Goal: Task Accomplishment & Management: Use online tool/utility

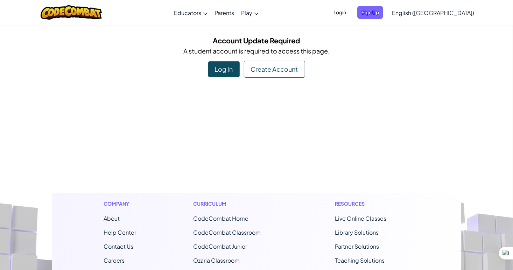
click at [350, 10] on span "Login" at bounding box center [339, 12] width 21 height 13
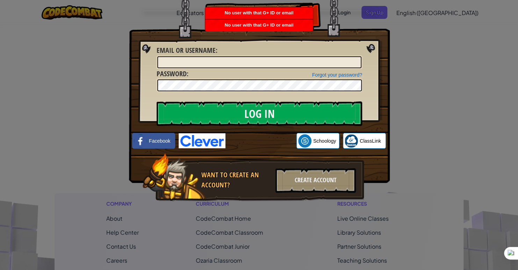
click at [395, 24] on div "Log In Unknown Error Email or Username : Forgot your password? Password : Log I…" at bounding box center [259, 135] width 518 height 270
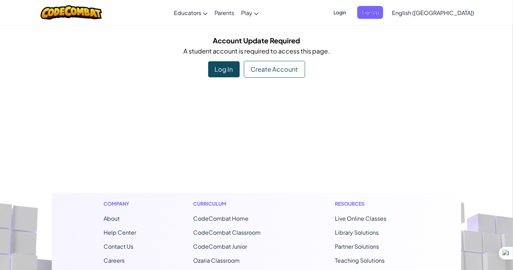
click at [289, 70] on div "Create Account" at bounding box center [274, 69] width 61 height 17
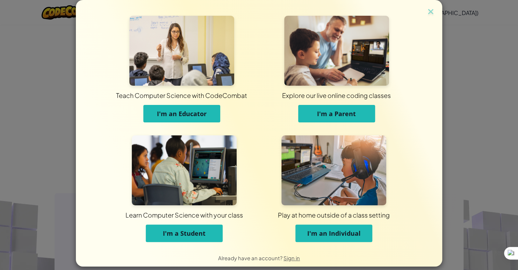
click at [190, 232] on span "I'm a Student" at bounding box center [184, 233] width 43 height 8
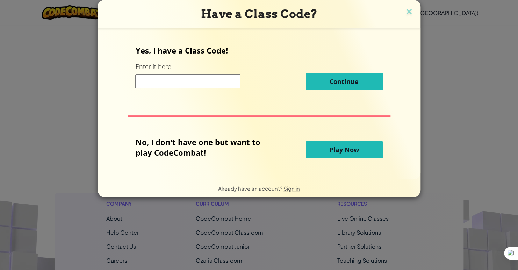
click at [350, 150] on span "Play Now" at bounding box center [344, 150] width 29 height 8
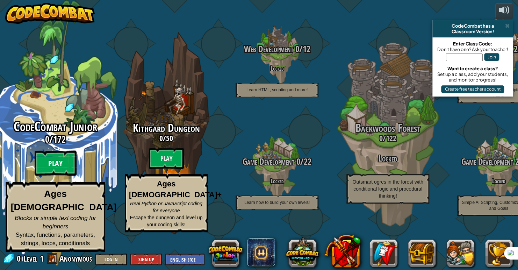
click at [59, 176] on btn "Play" at bounding box center [56, 163] width 42 height 25
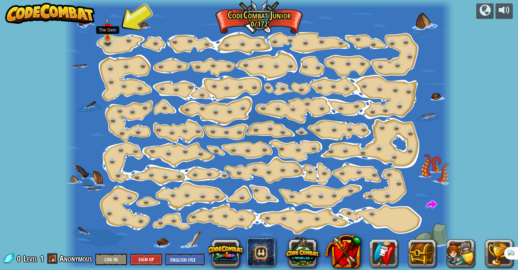
click at [110, 37] on img at bounding box center [108, 28] width 10 height 22
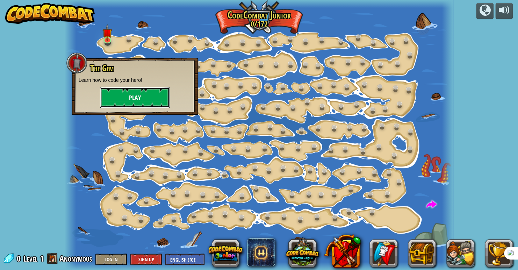
click at [133, 90] on button "Play" at bounding box center [135, 97] width 70 height 21
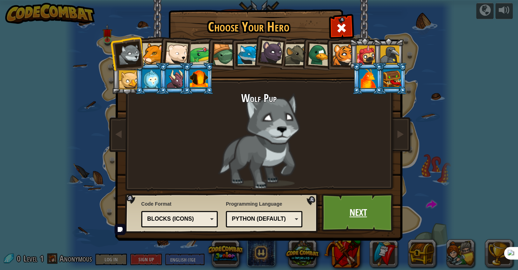
click at [359, 196] on link "Next" at bounding box center [358, 212] width 73 height 38
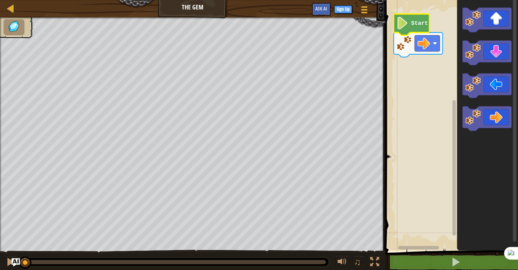
click at [409, 23] on icon "Blockly Workspace" at bounding box center [412, 24] width 36 height 21
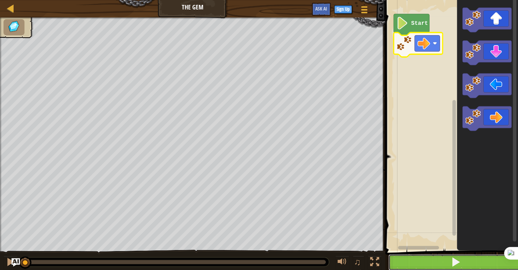
click at [431, 261] on button at bounding box center [456, 262] width 135 height 16
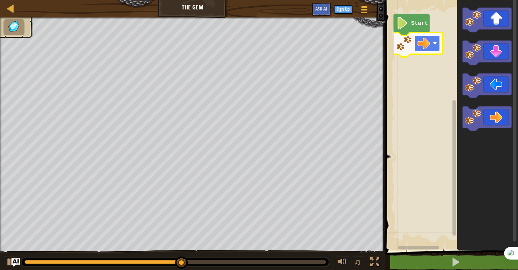
click at [430, 36] on rect "Blockly Workspace" at bounding box center [427, 43] width 25 height 16
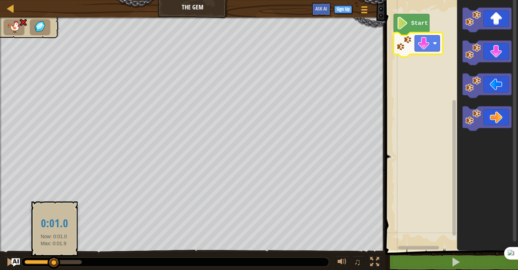
drag, startPoint x: 82, startPoint y: 262, endPoint x: 51, endPoint y: 266, distance: 31.0
click at [51, 266] on div at bounding box center [54, 262] width 13 height 13
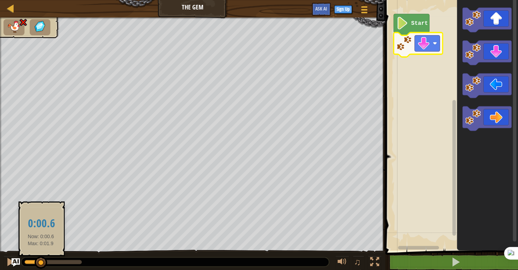
click at [41, 262] on div at bounding box center [32, 262] width 17 height 4
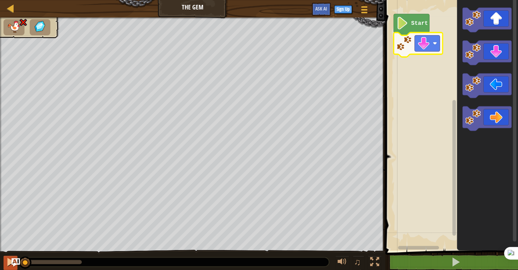
drag, startPoint x: 42, startPoint y: 262, endPoint x: 8, endPoint y: 261, distance: 33.9
click at [8, 261] on div "♫" at bounding box center [193, 260] width 386 height 21
click at [427, 45] on image "Blockly Workspace" at bounding box center [424, 43] width 13 height 13
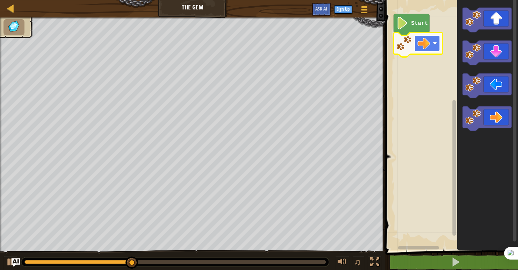
click at [421, 49] on image "Blockly Workspace" at bounding box center [424, 43] width 13 height 13
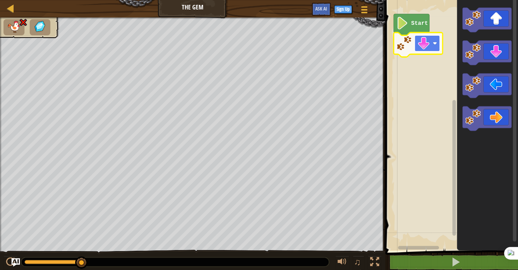
click at [418, 37] on image "Blockly Workspace" at bounding box center [424, 43] width 13 height 13
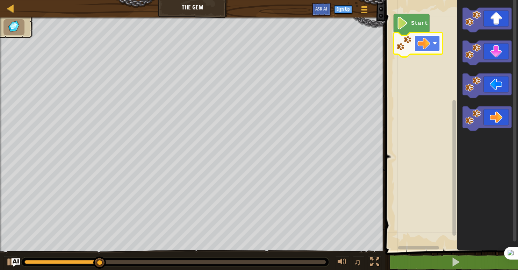
click at [424, 48] on image "Blockly Workspace" at bounding box center [424, 43] width 13 height 13
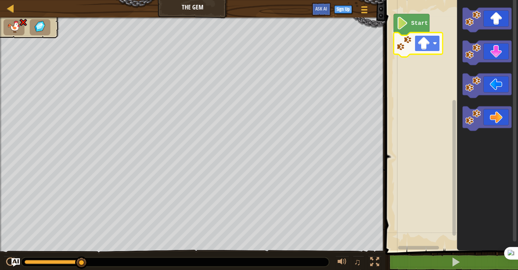
click at [434, 42] on image "Blockly Workspace" at bounding box center [435, 43] width 4 height 4
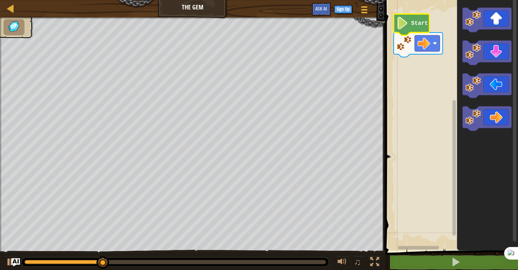
click at [412, 30] on icon "Blockly Workspace" at bounding box center [412, 24] width 36 height 21
click at [406, 27] on image "Blockly Workspace" at bounding box center [403, 23] width 12 height 13
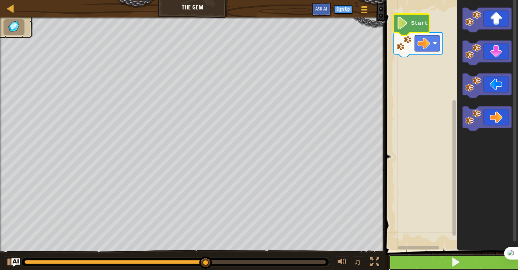
click at [452, 262] on span at bounding box center [456, 262] width 10 height 10
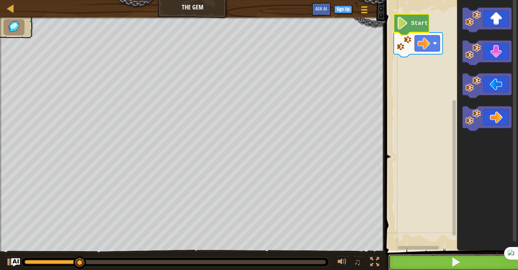
click at [452, 262] on span at bounding box center [456, 262] width 10 height 10
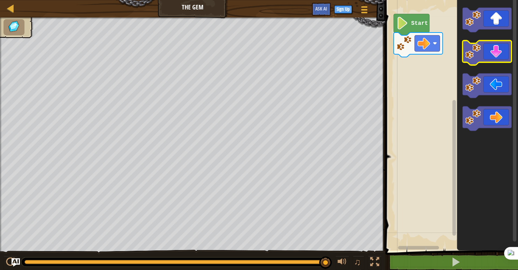
click at [495, 63] on rect "Blockly Workspace" at bounding box center [487, 53] width 49 height 24
click at [498, 45] on icon "Blockly Workspace" at bounding box center [487, 53] width 49 height 24
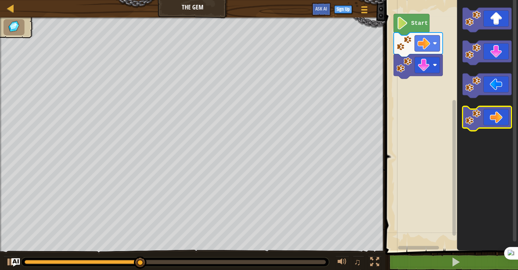
click at [500, 114] on icon "Blockly Workspace" at bounding box center [487, 118] width 49 height 24
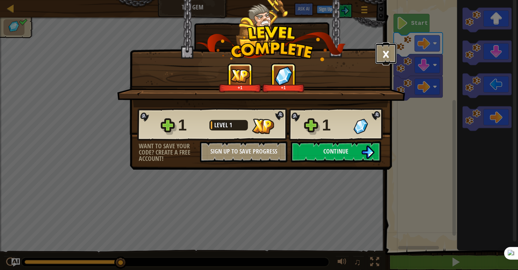
click at [387, 50] on button "×" at bounding box center [386, 53] width 22 height 21
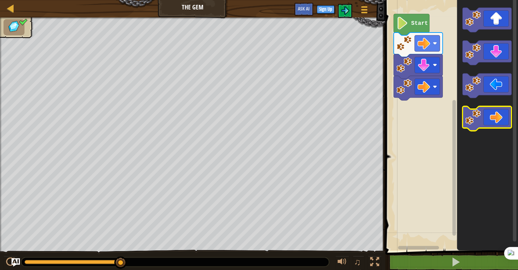
click at [484, 120] on icon "Blockly Workspace" at bounding box center [487, 118] width 49 height 24
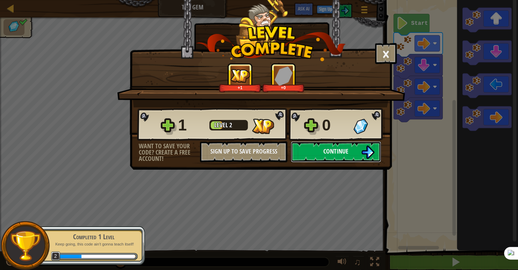
click at [330, 154] on span "Continue" at bounding box center [336, 151] width 25 height 9
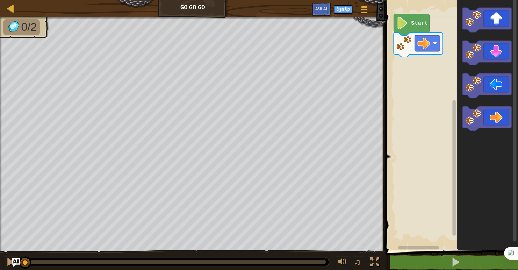
click at [188, 11] on div "Map Go Go Go Game Menu Sign Up Ask AI" at bounding box center [193, 8] width 386 height 17
click at [9, 6] on div at bounding box center [10, 8] width 9 height 9
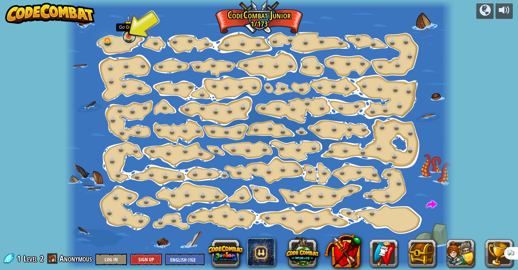
click at [127, 40] on link at bounding box center [129, 36] width 14 height 14
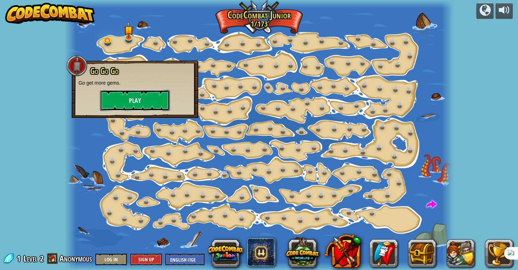
click at [144, 98] on button "Play" at bounding box center [135, 100] width 70 height 21
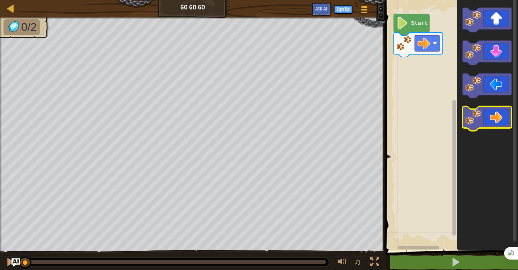
click at [500, 113] on icon "Blockly Workspace" at bounding box center [487, 118] width 49 height 24
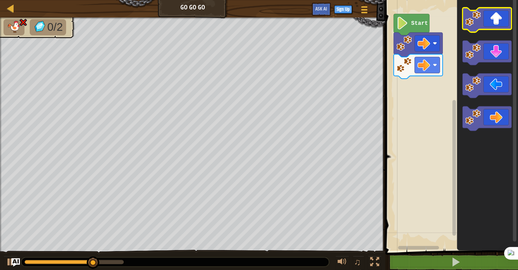
click at [495, 27] on icon "Blockly Workspace" at bounding box center [487, 20] width 49 height 24
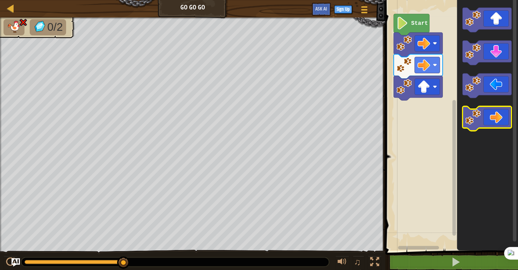
click at [492, 121] on icon "Blockly Workspace" at bounding box center [487, 118] width 49 height 24
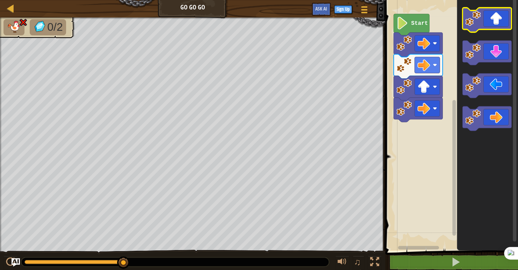
click at [506, 19] on icon "Blockly Workspace" at bounding box center [487, 20] width 49 height 24
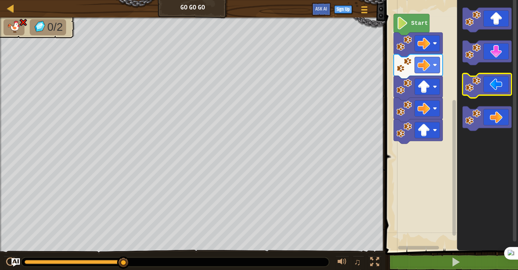
click at [486, 94] on icon "Blockly Workspace" at bounding box center [487, 85] width 49 height 24
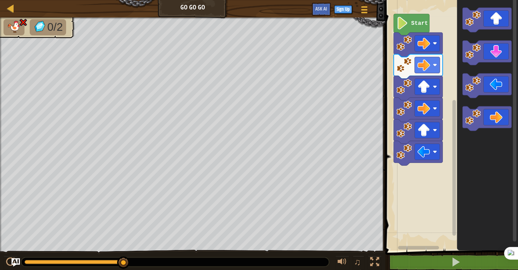
click at [463, 167] on icon "Blockly Workspace" at bounding box center [487, 124] width 61 height 254
click at [481, 14] on icon "Blockly Workspace" at bounding box center [487, 20] width 49 height 24
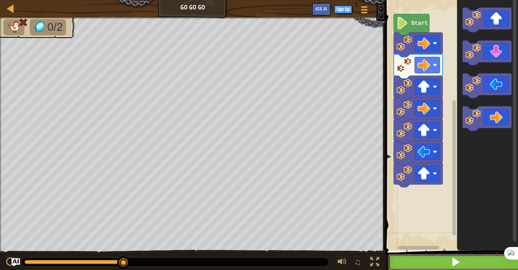
click at [437, 0] on html "Map Go Go Go Game Menu Sign Up Ask AI 1 ההההההההההההההההההההההההההההההההההההההה…" at bounding box center [259, 0] width 518 height 0
click at [408, 259] on button at bounding box center [456, 262] width 135 height 16
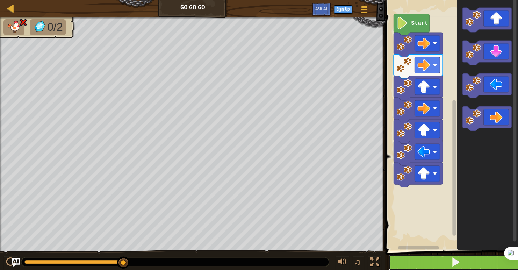
click at [408, 259] on button at bounding box center [456, 262] width 135 height 16
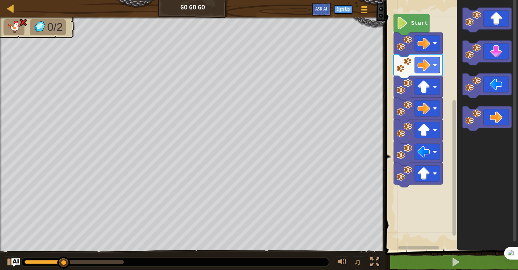
click at [501, 39] on icon "Blockly Workspace" at bounding box center [487, 124] width 61 height 254
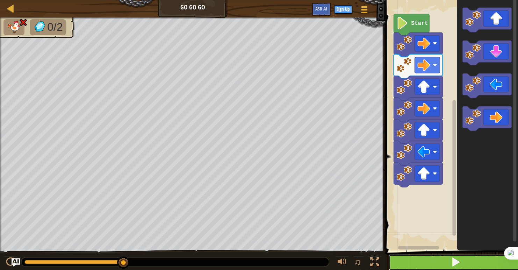
click at [476, 260] on button at bounding box center [456, 262] width 135 height 16
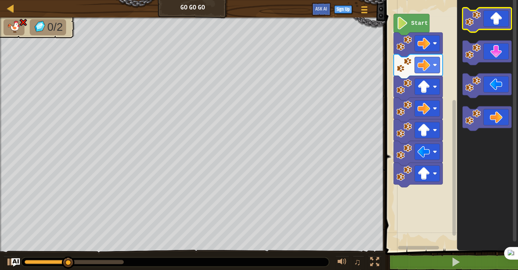
click at [499, 10] on icon "Blockly Workspace" at bounding box center [487, 20] width 49 height 24
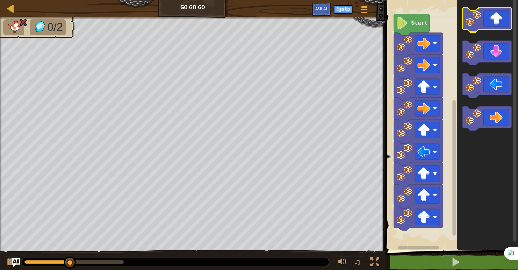
click at [499, 10] on icon "Blockly Workspace" at bounding box center [487, 20] width 49 height 24
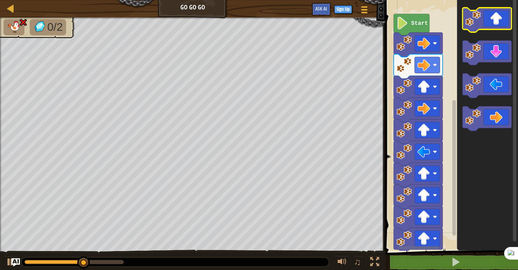
click at [499, 10] on icon "Blockly Workspace" at bounding box center [487, 20] width 49 height 24
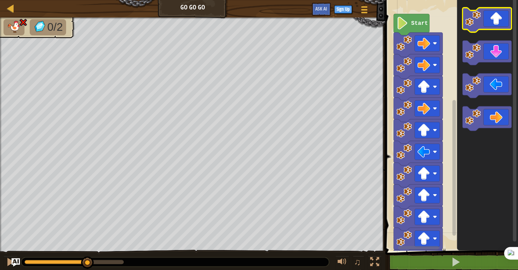
click at [499, 10] on icon "Blockly Workspace" at bounding box center [487, 20] width 49 height 24
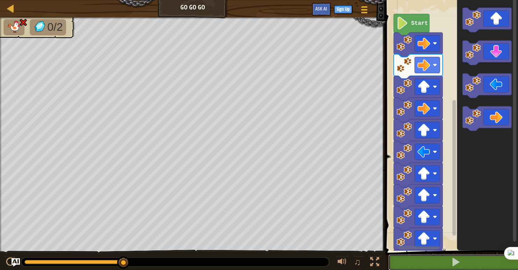
drag, startPoint x: 479, startPoint y: 261, endPoint x: 514, endPoint y: 34, distance: 229.8
click at [513, 34] on div "1 2 go ( 'right' ) הההההההההההההההההההההההההההההההההההההההההההההההההההההההההההה…" at bounding box center [450, 139] width 135 height 273
click at [473, 262] on button at bounding box center [456, 262] width 135 height 16
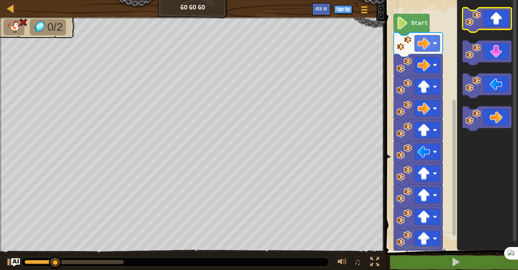
click at [497, 28] on icon "Blockly Workspace" at bounding box center [487, 20] width 49 height 24
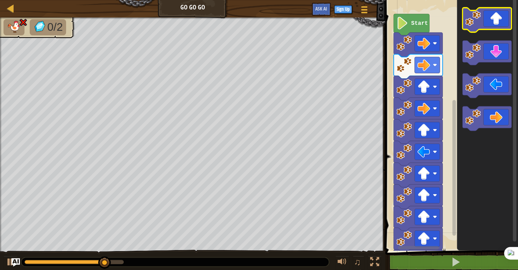
click at [497, 28] on icon "Blockly Workspace" at bounding box center [487, 20] width 49 height 24
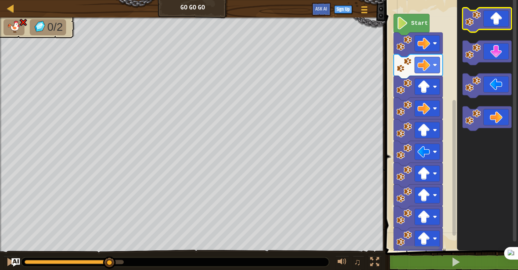
click at [497, 28] on icon "Blockly Workspace" at bounding box center [487, 20] width 49 height 24
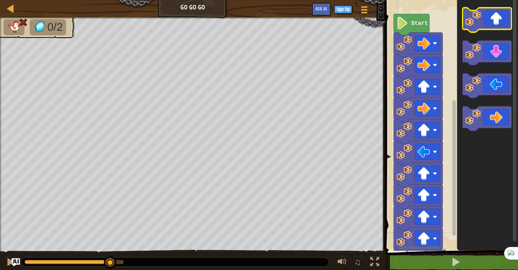
click at [497, 28] on icon "Blockly Workspace" at bounding box center [487, 20] width 49 height 24
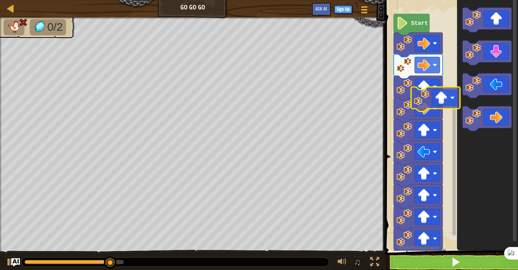
click at [446, 111] on div "Start" at bounding box center [450, 124] width 135 height 254
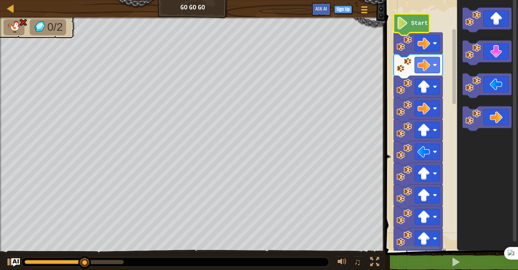
click at [415, 20] on text "Start" at bounding box center [419, 23] width 17 height 6
click at [317, 7] on span "Ask AI" at bounding box center [322, 8] width 12 height 7
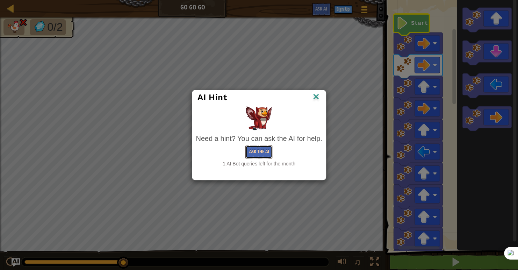
click at [258, 153] on button "Ask the AI" at bounding box center [259, 152] width 27 height 13
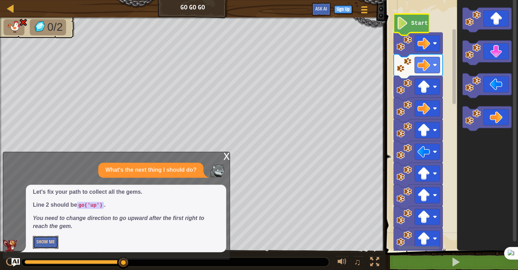
click at [48, 237] on button "Show Me" at bounding box center [46, 242] width 26 height 13
click at [41, 241] on button "Hide" at bounding box center [41, 242] width 16 height 13
click at [41, 241] on button "Show Me" at bounding box center [46, 242] width 26 height 13
click at [41, 241] on button "Hide" at bounding box center [41, 242] width 16 height 13
click at [227, 157] on div "x" at bounding box center [227, 155] width 6 height 7
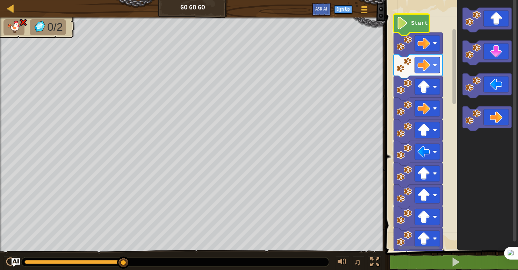
click at [438, 27] on rect "Blockly Workspace" at bounding box center [450, 124] width 135 height 254
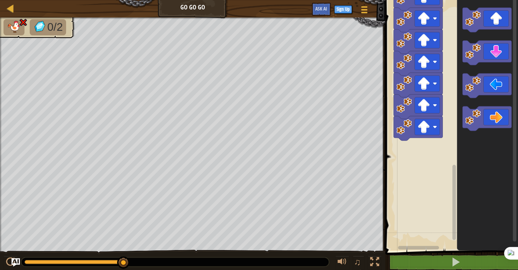
click at [459, 238] on div "Start" at bounding box center [450, 124] width 135 height 254
click at [426, 135] on icon "Blockly Workspace" at bounding box center [418, 128] width 49 height 24
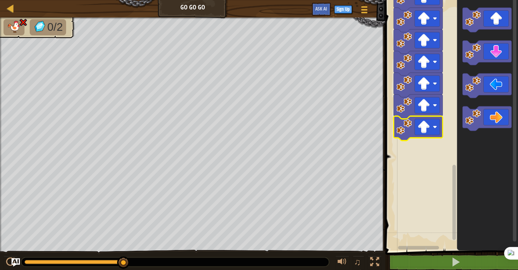
click at [426, 135] on icon "Blockly Workspace" at bounding box center [418, 128] width 49 height 24
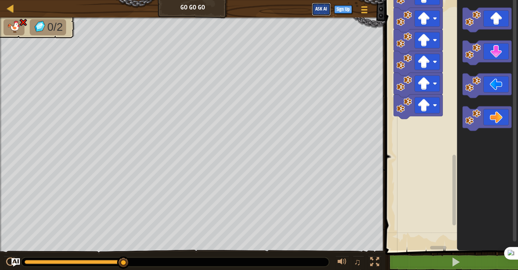
click at [326, 12] on button "Ask AI" at bounding box center [321, 9] width 19 height 13
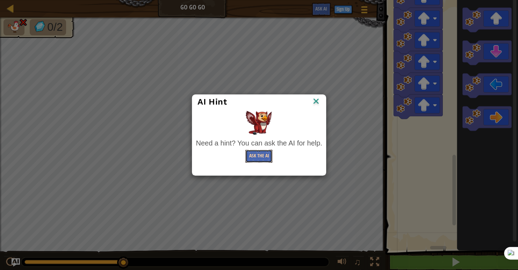
click at [257, 155] on button "Ask the AI" at bounding box center [259, 156] width 27 height 13
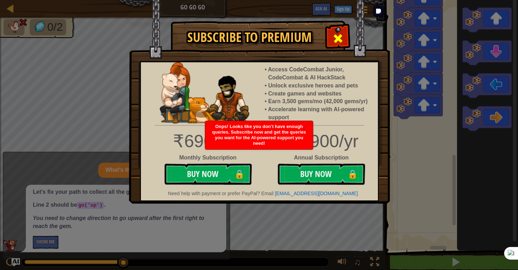
click at [338, 34] on span at bounding box center [338, 38] width 11 height 11
